Goal: Check status: Check status

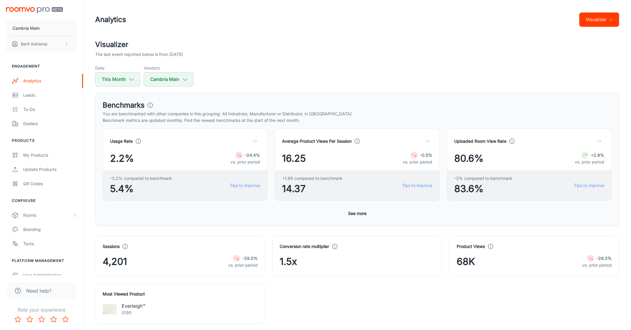
scroll to position [219, 0]
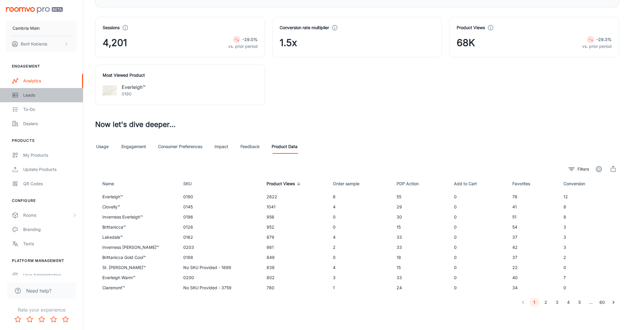
click at [48, 95] on div "Leads" at bounding box center [50, 95] width 54 height 7
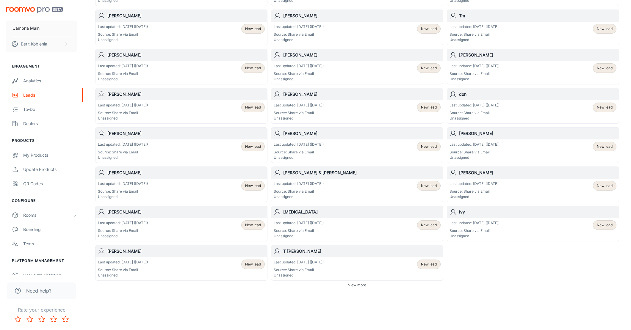
scroll to position [237, 0]
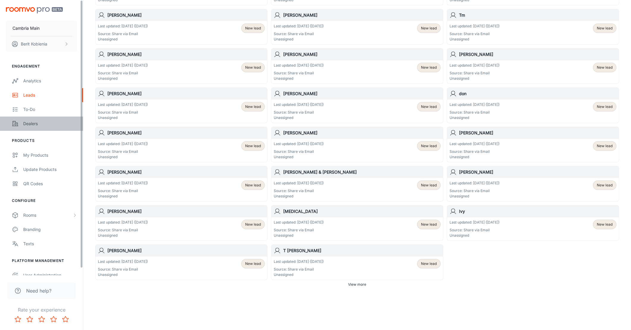
click at [68, 130] on link "Dealers" at bounding box center [41, 124] width 83 height 14
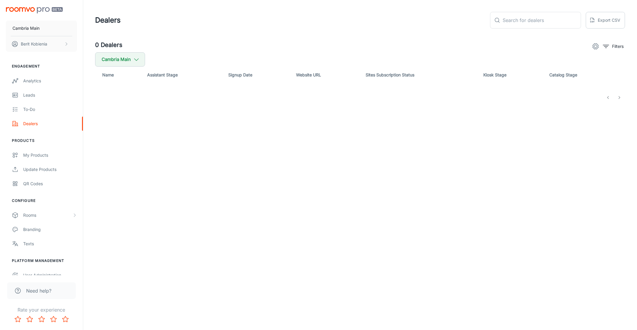
click at [118, 88] on div "0 Dealers Filters Cambria Main Name Assistant Stage Signup Date Website URL Sit…" at bounding box center [360, 71] width 545 height 62
click at [253, 56] on div "0 Dealers Filters Cambria Main Name Assistant Stage Signup Date Website URL Sit…" at bounding box center [360, 71] width 545 height 62
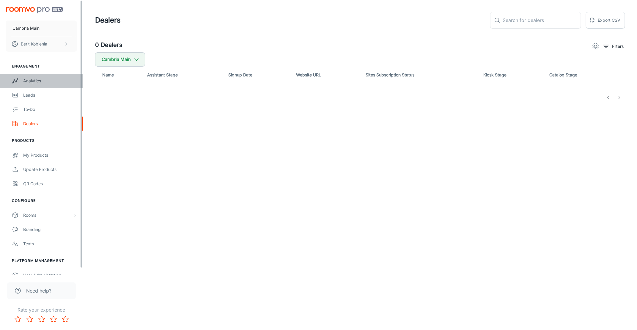
click at [51, 76] on link "Analytics" at bounding box center [41, 81] width 83 height 14
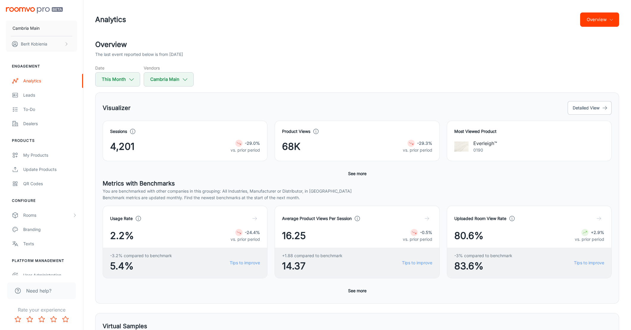
click at [585, 16] on button "Overview" at bounding box center [599, 19] width 39 height 14
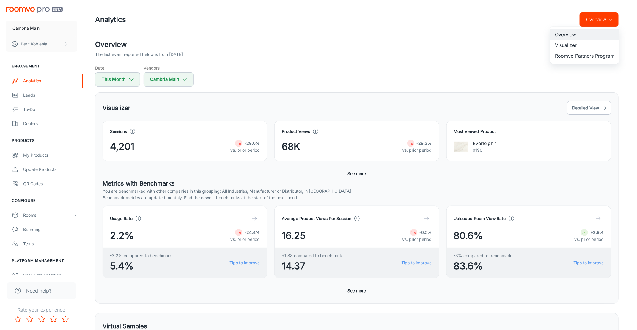
click at [587, 44] on li "Visualizer" at bounding box center [584, 45] width 69 height 11
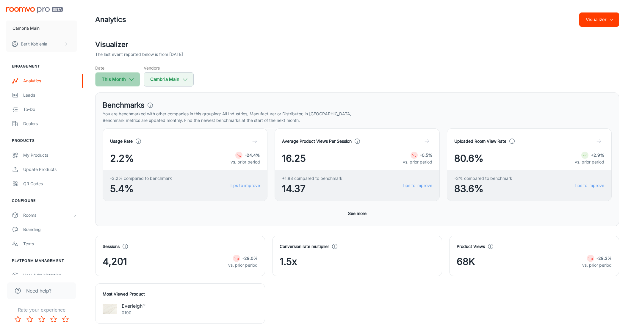
click at [127, 74] on button "This Month" at bounding box center [117, 79] width 45 height 14
select select "8"
select select "2025"
select select "8"
select select "2025"
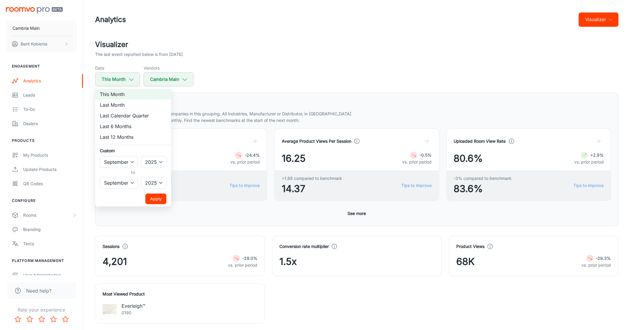
click at [253, 53] on div at bounding box center [318, 165] width 637 height 330
